Goal: Information Seeking & Learning: Understand process/instructions

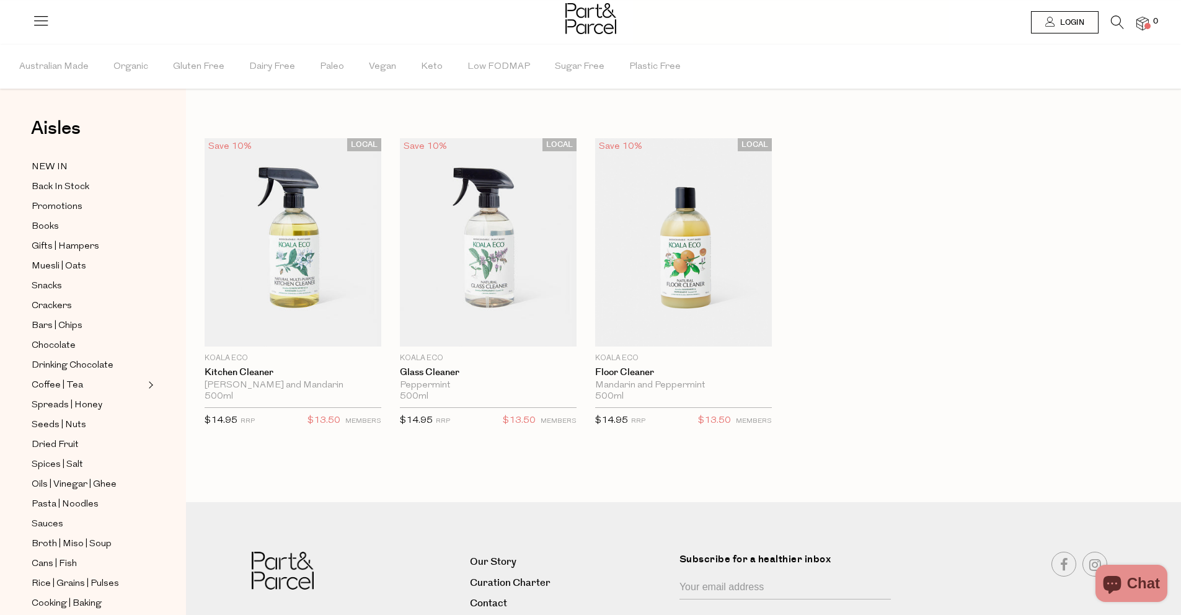
click at [1119, 24] on icon at bounding box center [1117, 22] width 13 height 14
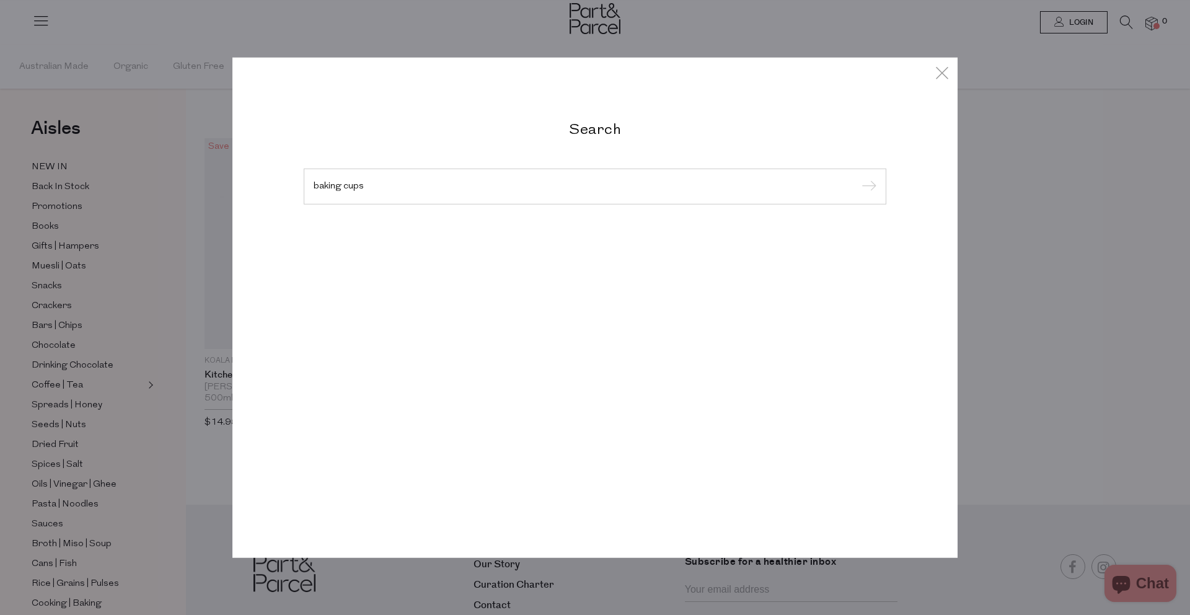
type input "baking cups"
click at [858, 178] on input "submit" at bounding box center [867, 187] width 19 height 19
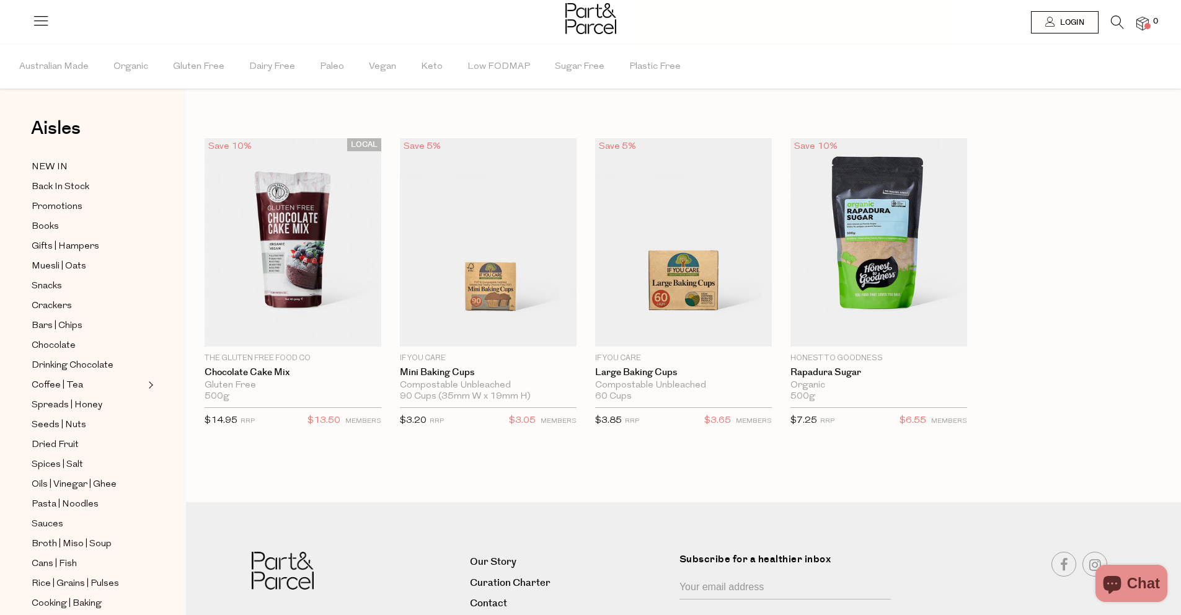
click at [1120, 22] on icon at bounding box center [1117, 22] width 13 height 14
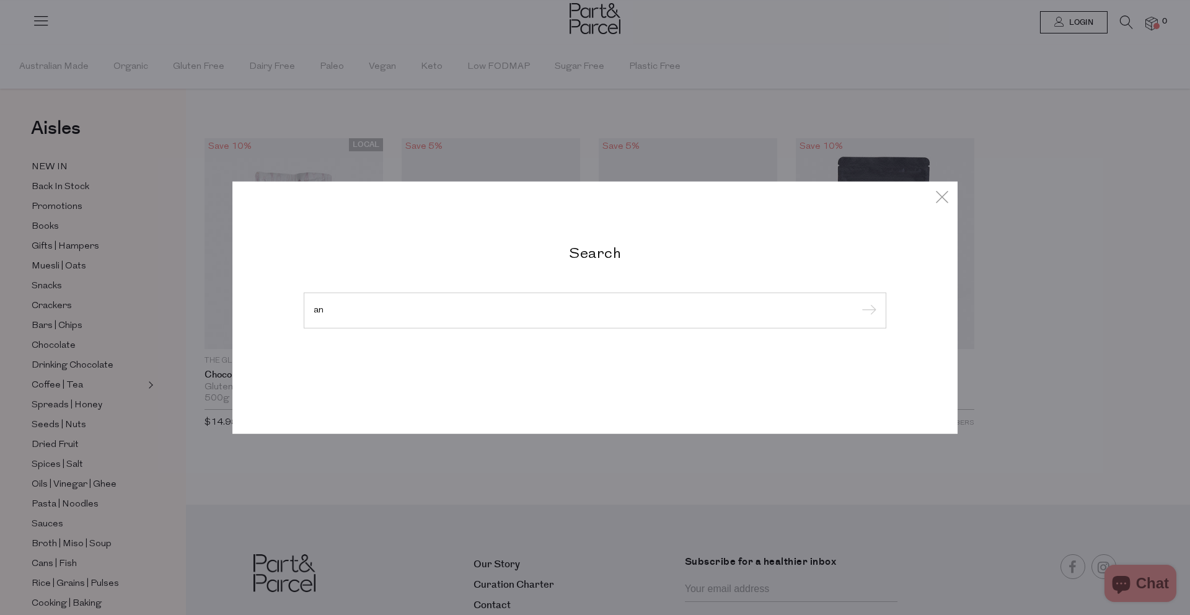
type input "a"
type input "sandwich bag"
click at [858, 302] on input "submit" at bounding box center [867, 311] width 19 height 19
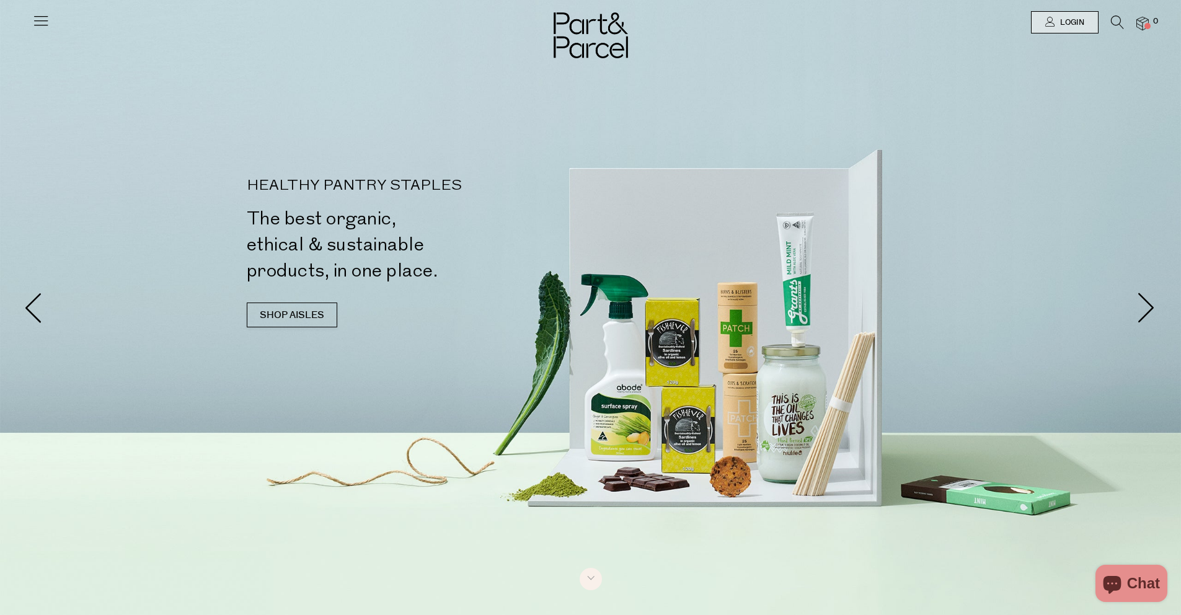
click at [1116, 27] on icon at bounding box center [1117, 22] width 13 height 14
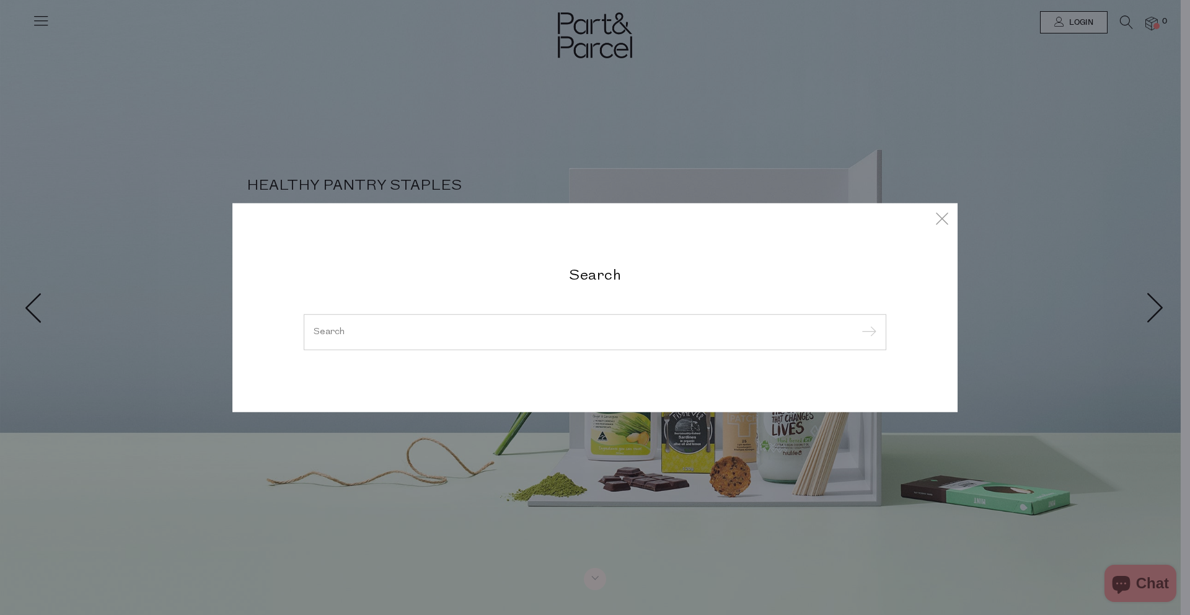
paste input "KOALA-HAND-SANITISER-TEA-TREE-125ML"
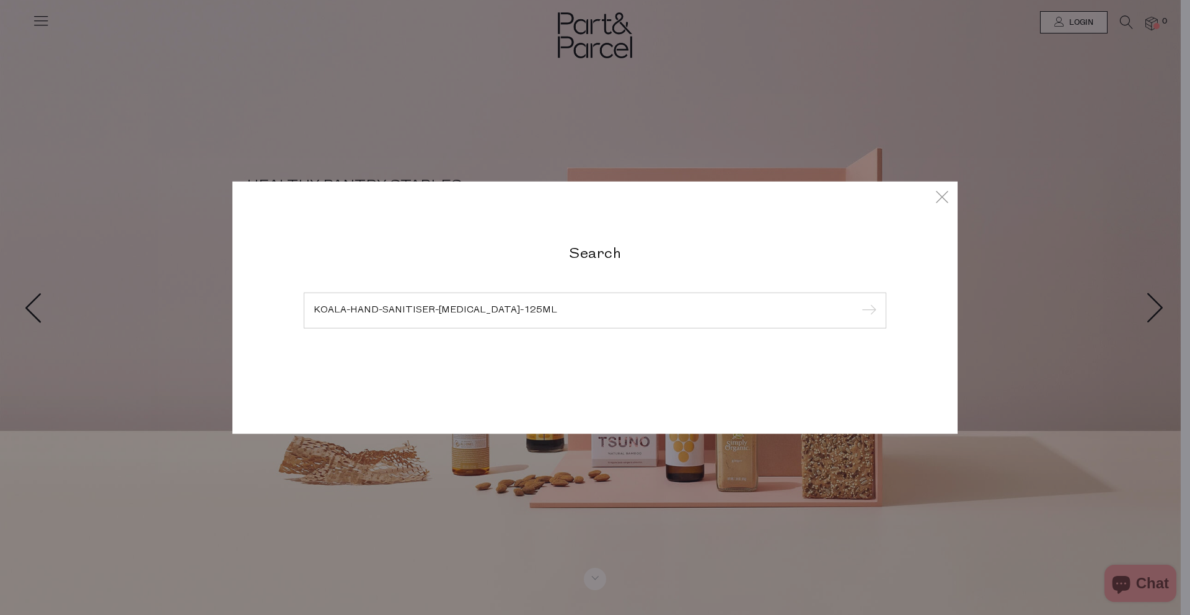
type input "KOALA-HAND-SANITISER-TEA-TREE-125ML"
click at [858, 302] on input "submit" at bounding box center [867, 311] width 19 height 19
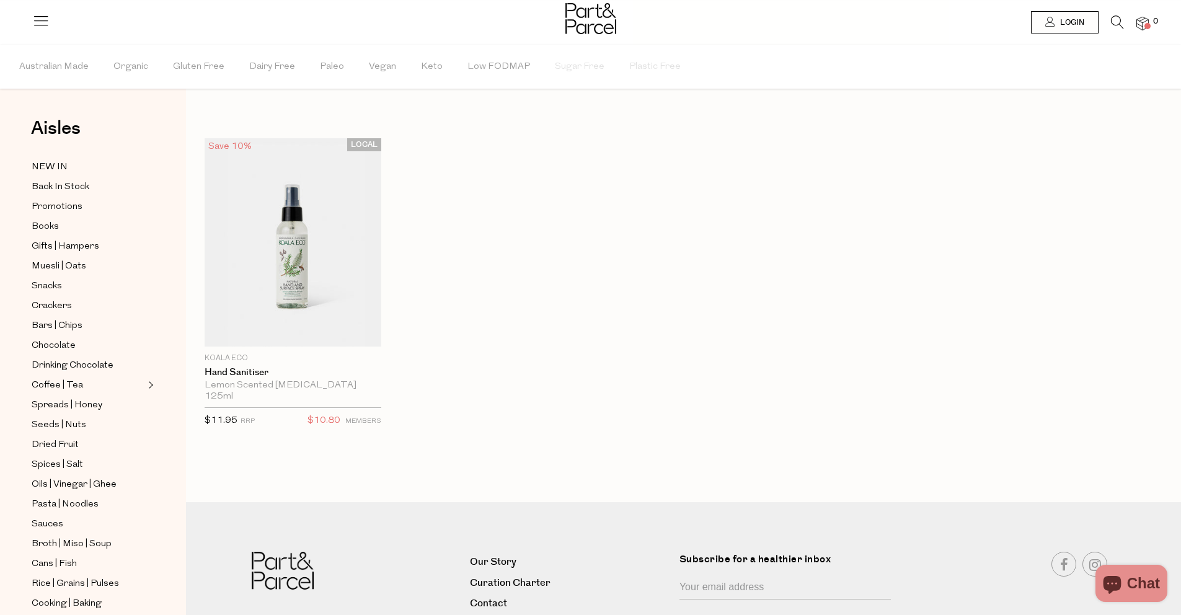
click at [1115, 19] on icon at bounding box center [1117, 22] width 13 height 14
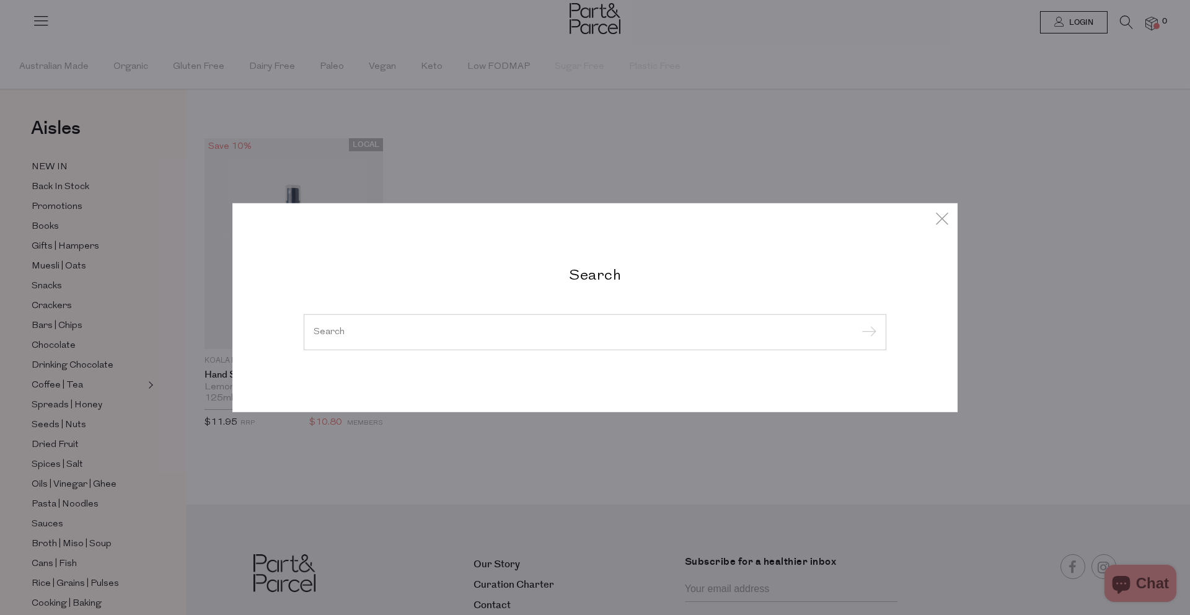
paste input "3056"
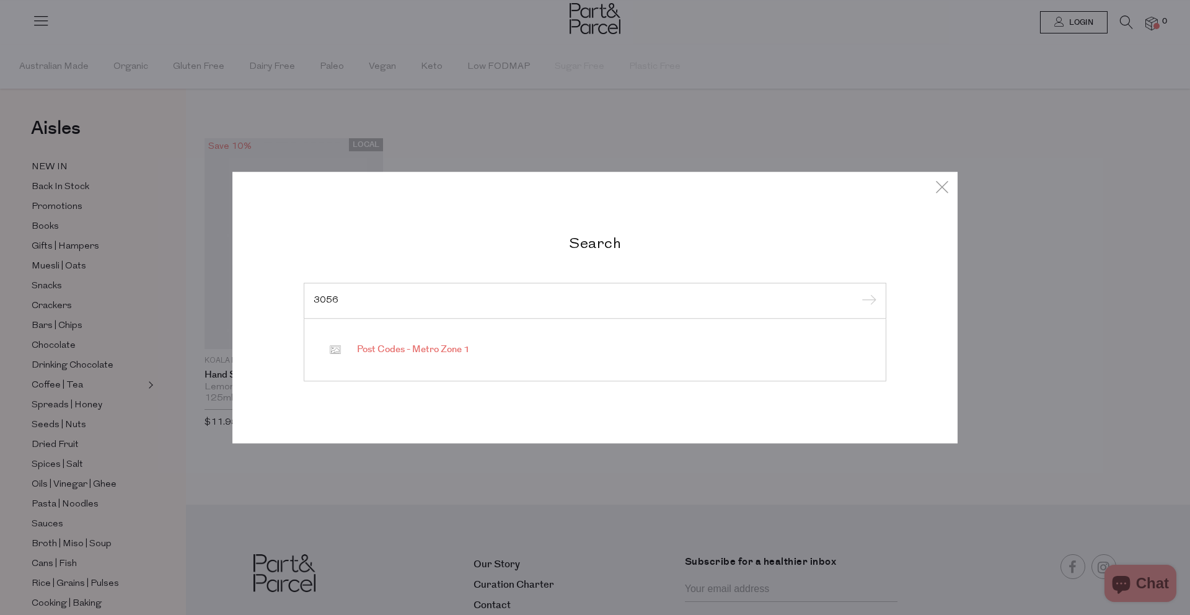
type input "3056"
click at [470, 355] on span "Post Codes - Metro Zone 1" at bounding box center [413, 349] width 113 height 12
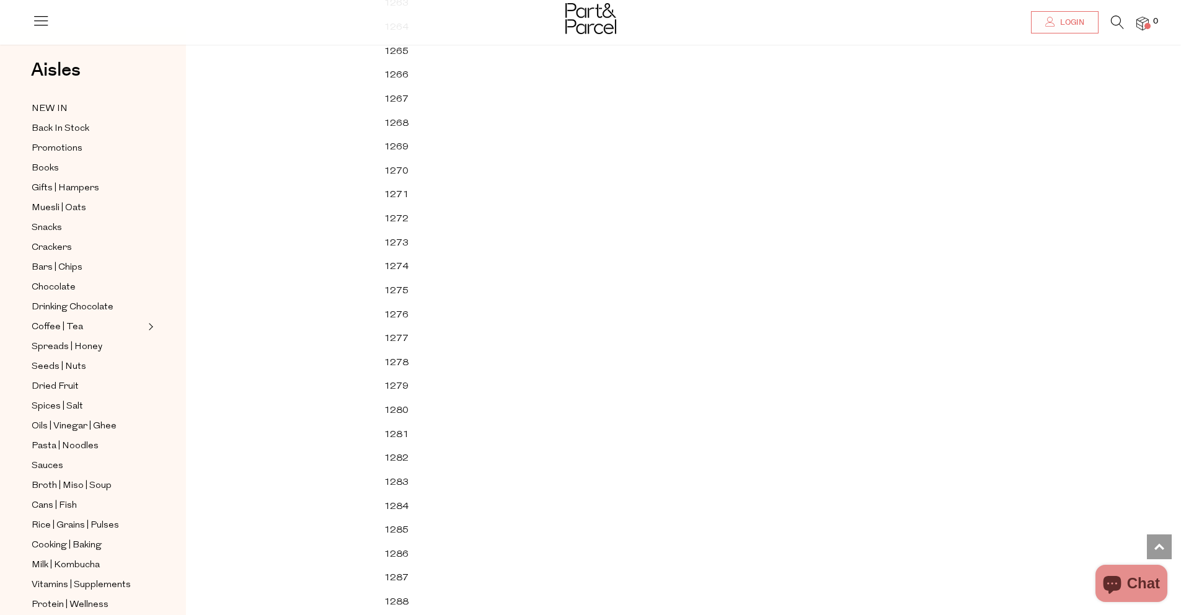
scroll to position [6888, 0]
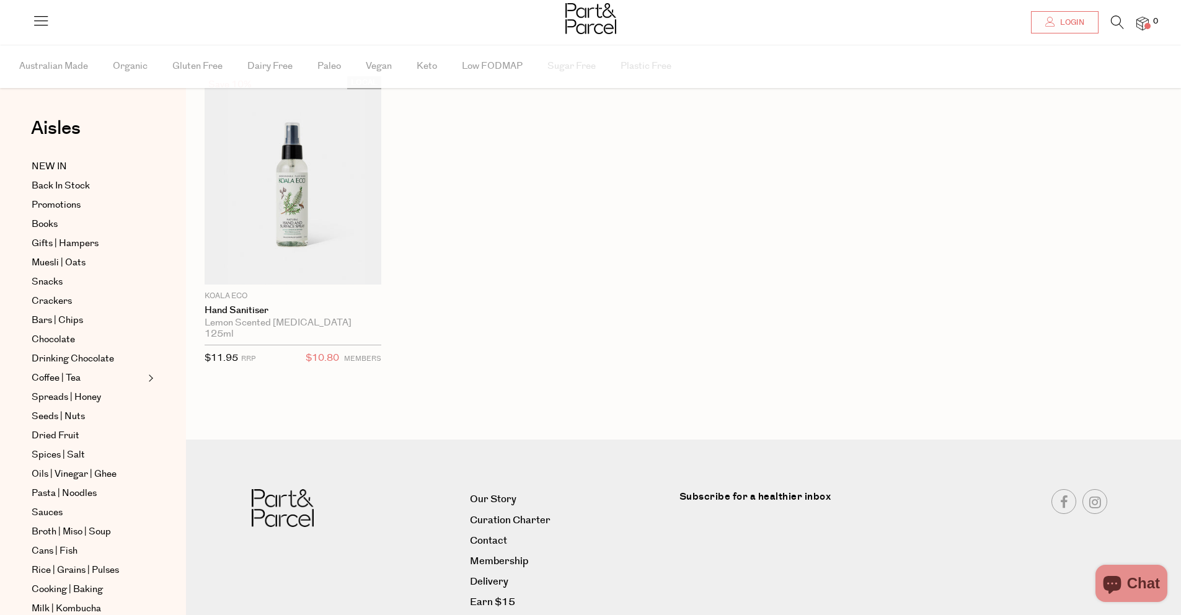
scroll to position [113, 0]
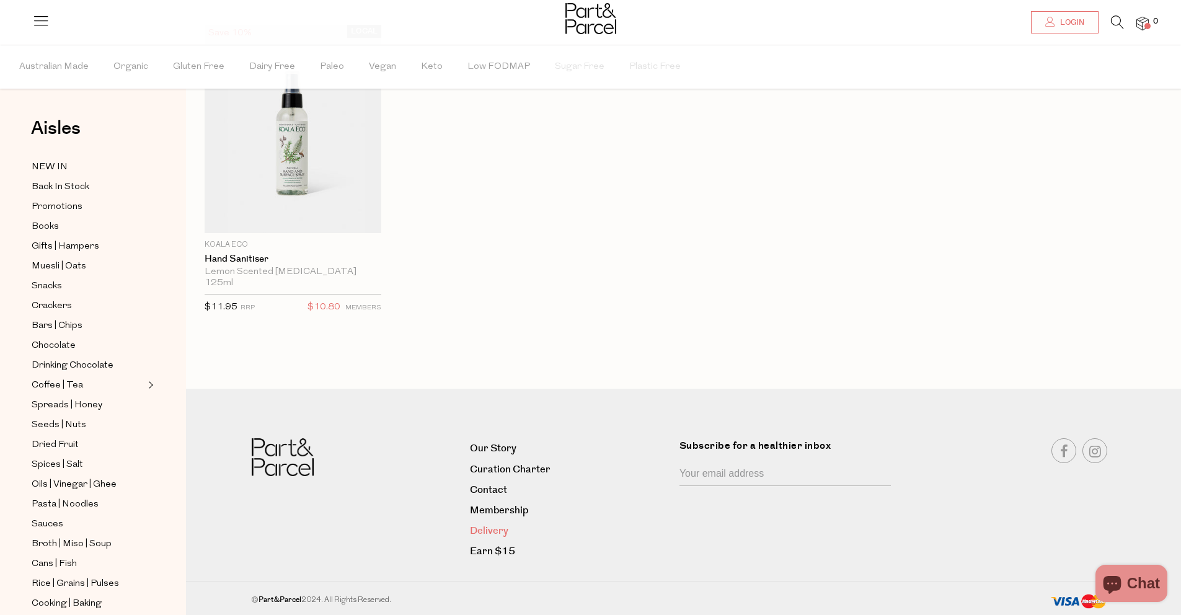
click at [488, 528] on link "Delivery" at bounding box center [570, 531] width 200 height 17
